Goal: Information Seeking & Learning: Learn about a topic

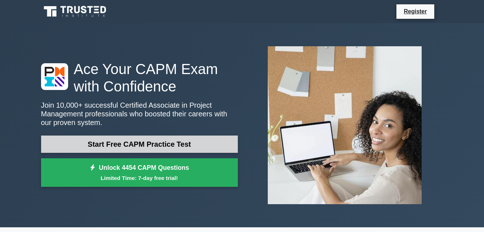
click at [162, 147] on link "Start Free CAPM Practice Test" at bounding box center [139, 143] width 197 height 17
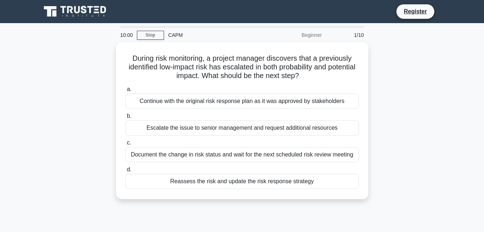
click at [162, 147] on div "10:00 Stop CAPM Beginner 1/10 During risk monitoring, a project manager discove…" at bounding box center [242, 206] width 411 height 361
